Goal: Information Seeking & Learning: Learn about a topic

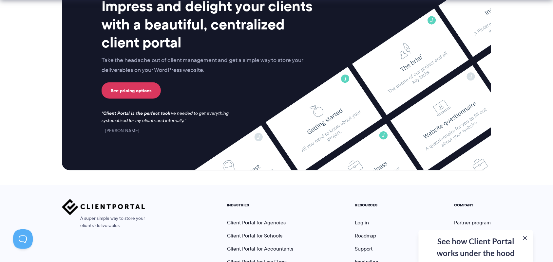
scroll to position [1690, 0]
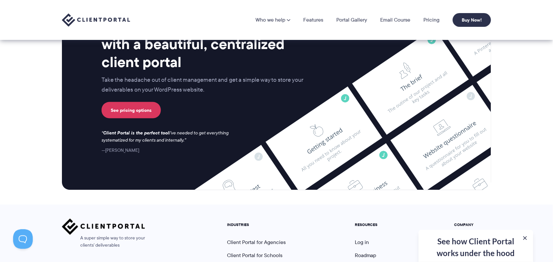
click at [339, 136] on div "Impress and delight your clients with a beautiful, centralized client portal Ta…" at bounding box center [276, 86] width 429 height 207
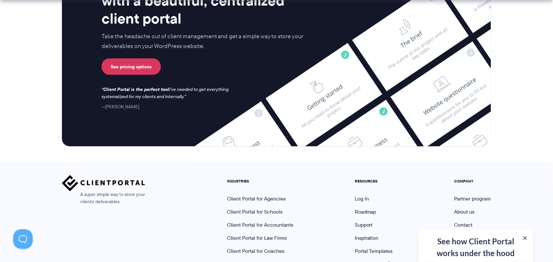
scroll to position [1758, 0]
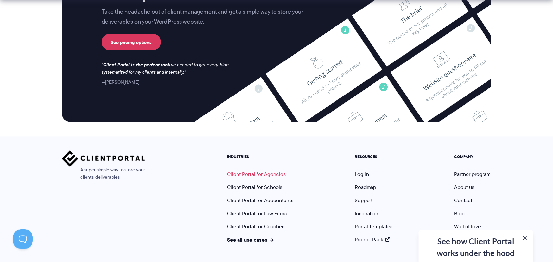
click at [277, 171] on link "Client Portal for Agencies" at bounding box center [256, 175] width 59 height 8
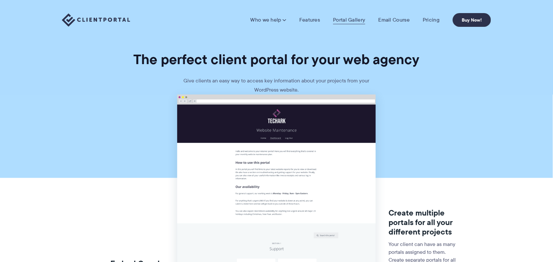
click at [342, 20] on link "Portal Gallery" at bounding box center [349, 20] width 32 height 7
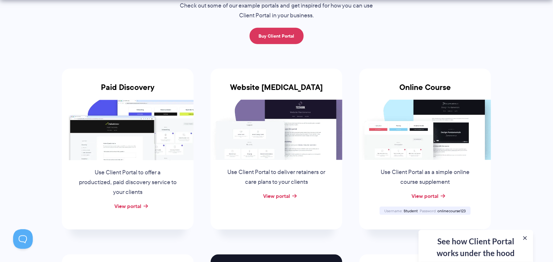
scroll to position [136, 0]
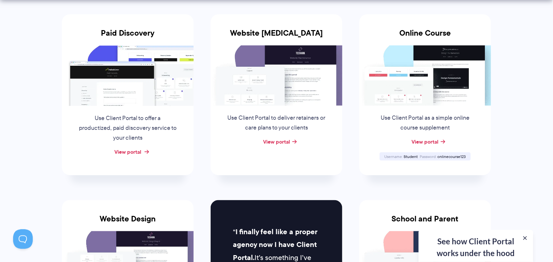
click at [138, 153] on link "View portal" at bounding box center [127, 152] width 27 height 8
click at [432, 137] on div "View portal" at bounding box center [425, 142] width 132 height 10
click at [425, 139] on link "View portal" at bounding box center [425, 142] width 27 height 8
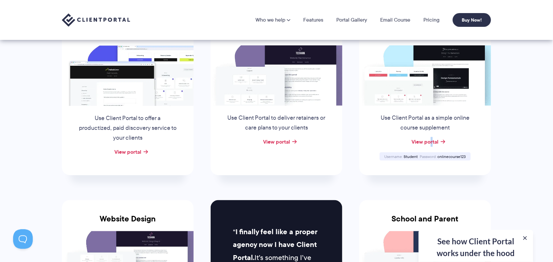
scroll to position [68, 0]
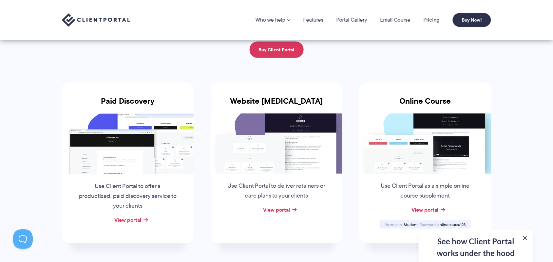
click at [411, 223] on span "Student" at bounding box center [411, 225] width 14 height 6
click at [411, 222] on span "Student" at bounding box center [411, 225] width 14 height 6
copy span "Student"
click at [445, 226] on span "onlinecourse123" at bounding box center [452, 225] width 28 height 6
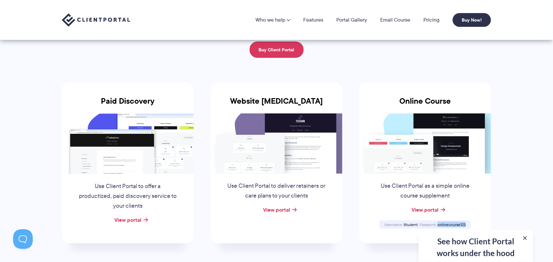
copy span "onlinecourse123"
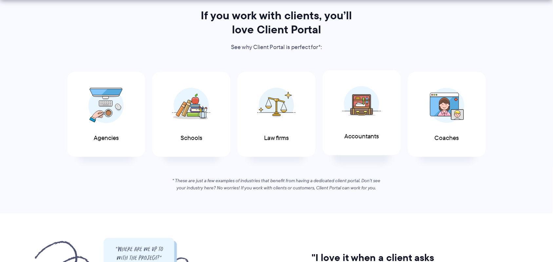
scroll to position [341, 0]
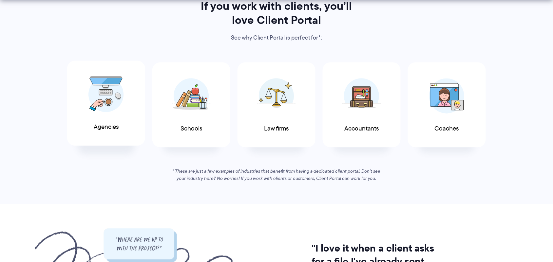
click at [96, 102] on img at bounding box center [105, 95] width 35 height 36
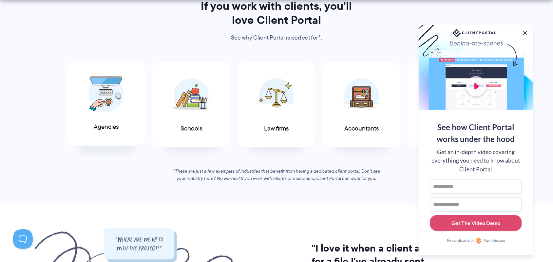
scroll to position [0, 0]
click at [359, 97] on img at bounding box center [361, 95] width 39 height 36
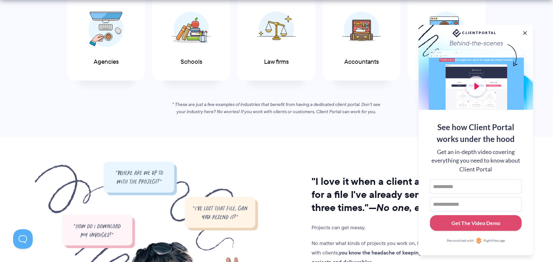
scroll to position [409, 0]
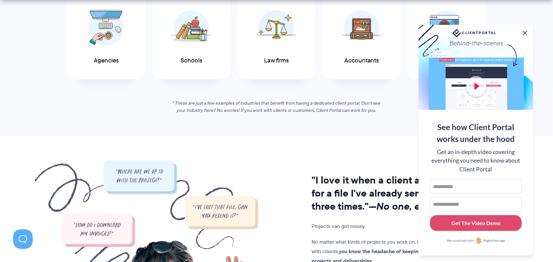
click at [527, 30] on button at bounding box center [525, 33] width 8 height 8
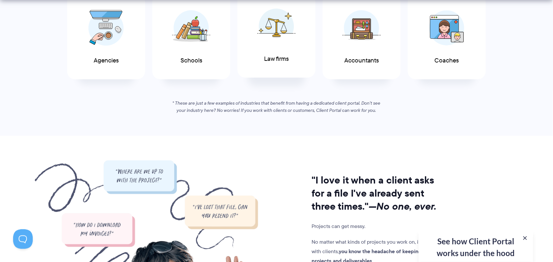
click at [273, 51] on div "Law firms" at bounding box center [276, 34] width 78 height 85
click at [451, 39] on img at bounding box center [446, 26] width 35 height 35
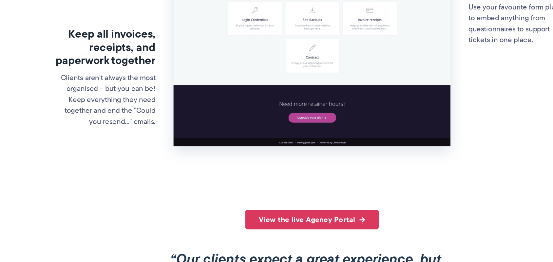
scroll to position [305, 0]
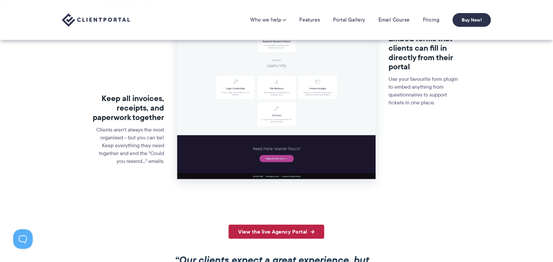
click at [303, 228] on link "View the live Agency Portal" at bounding box center [277, 232] width 96 height 14
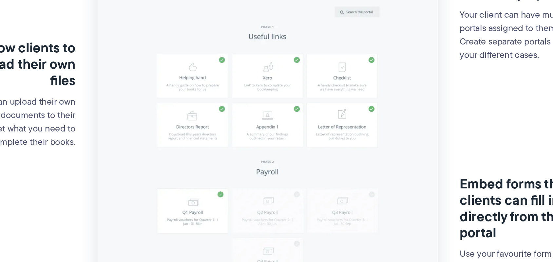
scroll to position [176, 0]
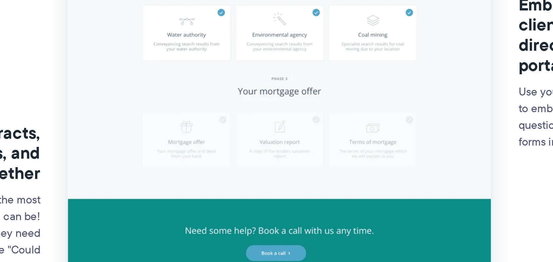
scroll to position [211, 0]
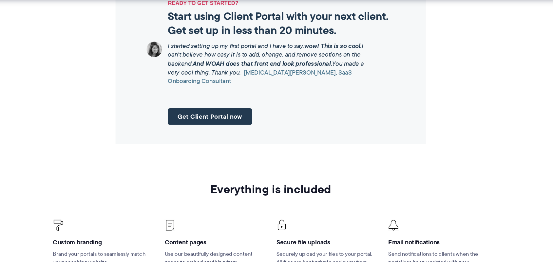
scroll to position [761, 0]
